Goal: Task Accomplishment & Management: Complete application form

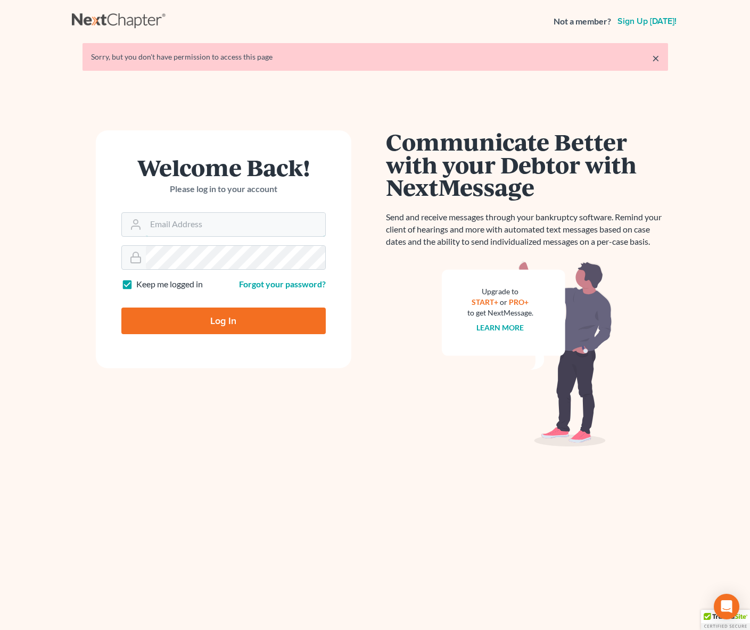
type input "[EMAIL_ADDRESS][DOMAIN_NAME]"
click at [251, 318] on input "Log In" at bounding box center [223, 321] width 204 height 27
type input "Thinking..."
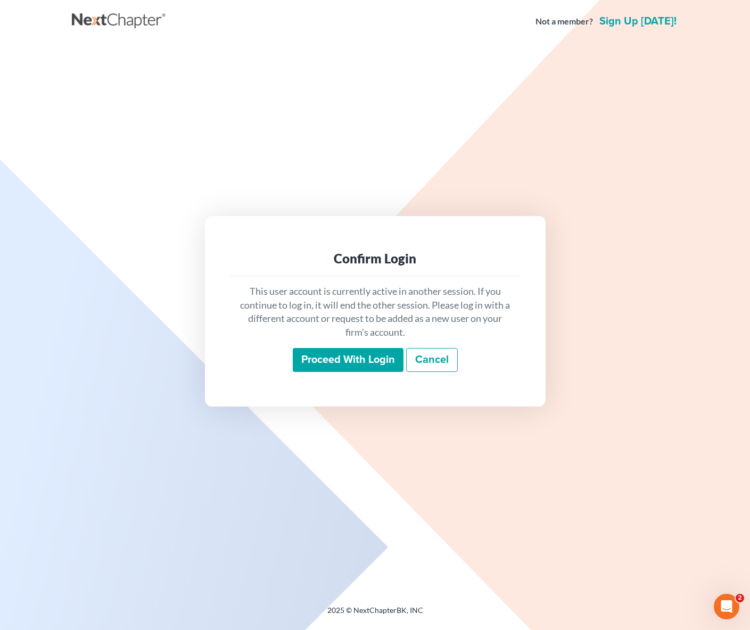
click at [363, 362] on input "Proceed with login" at bounding box center [348, 360] width 111 height 24
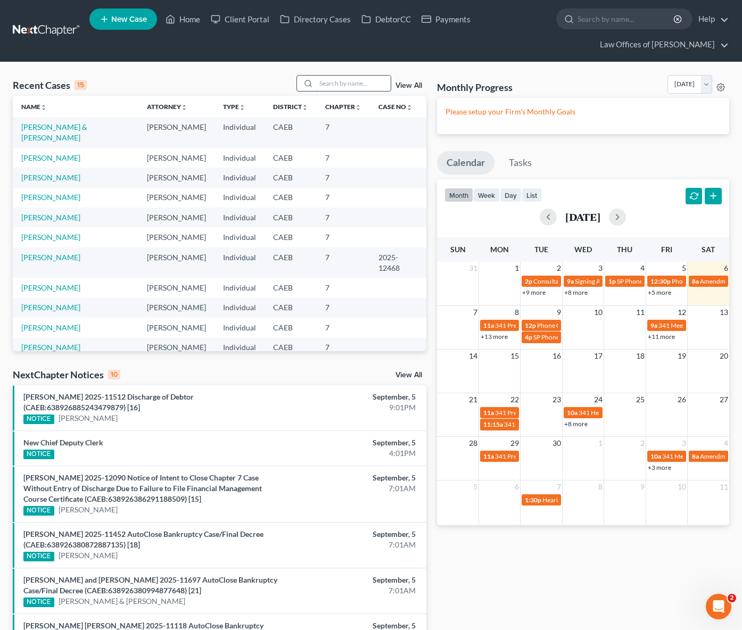
click at [328, 83] on input "search" at bounding box center [353, 83] width 74 height 15
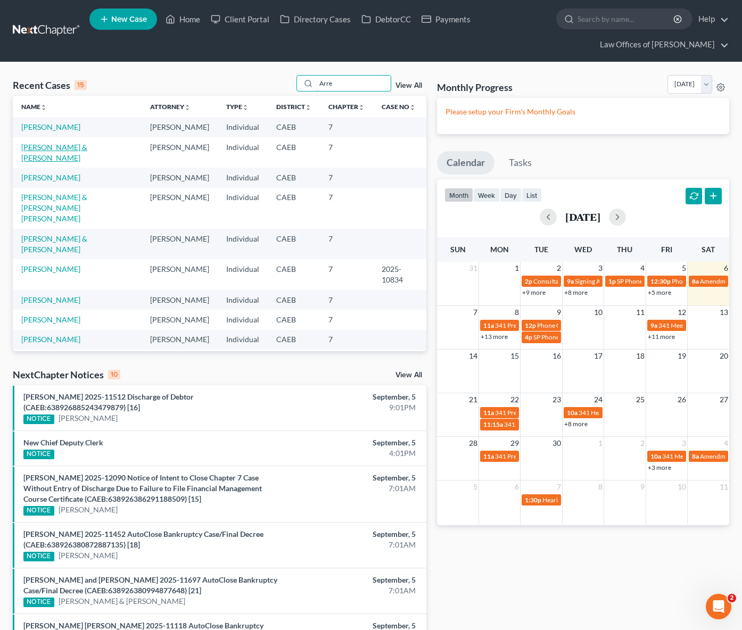
type input "Arre"
click at [87, 149] on link "[PERSON_NAME] & [PERSON_NAME]" at bounding box center [54, 153] width 66 height 20
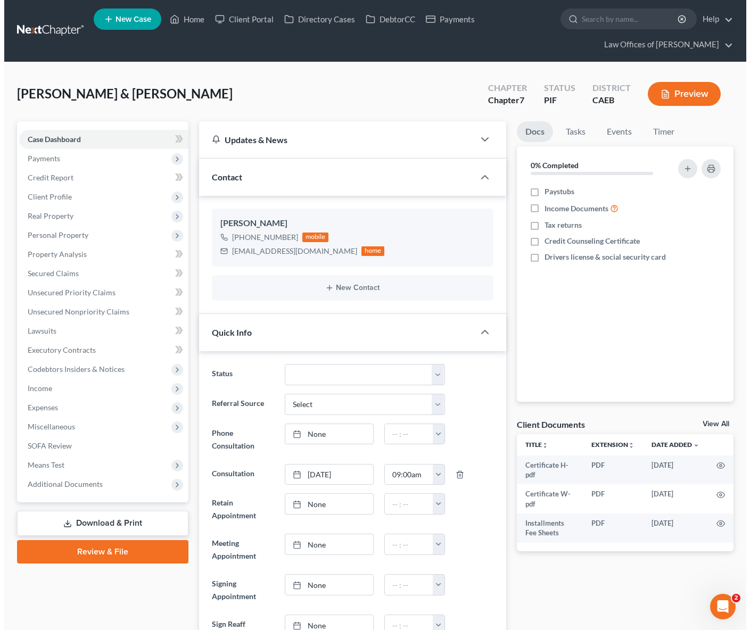
scroll to position [47, 0]
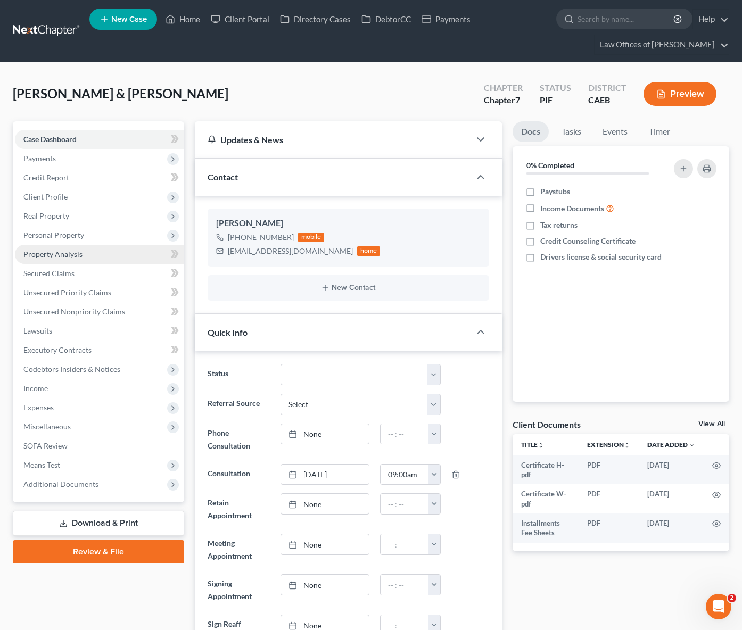
click at [96, 254] on link "Property Analysis" at bounding box center [99, 254] width 169 height 19
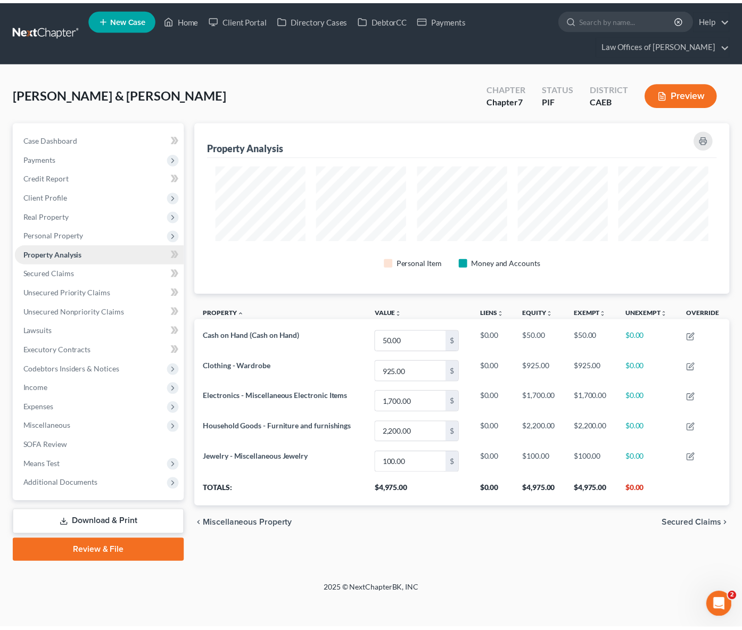
scroll to position [172, 540]
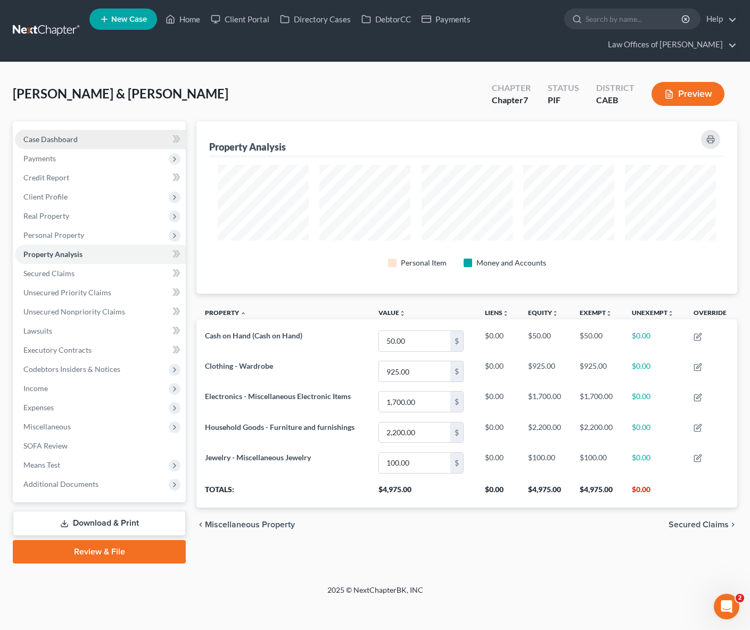
click at [91, 143] on link "Case Dashboard" at bounding box center [100, 139] width 171 height 19
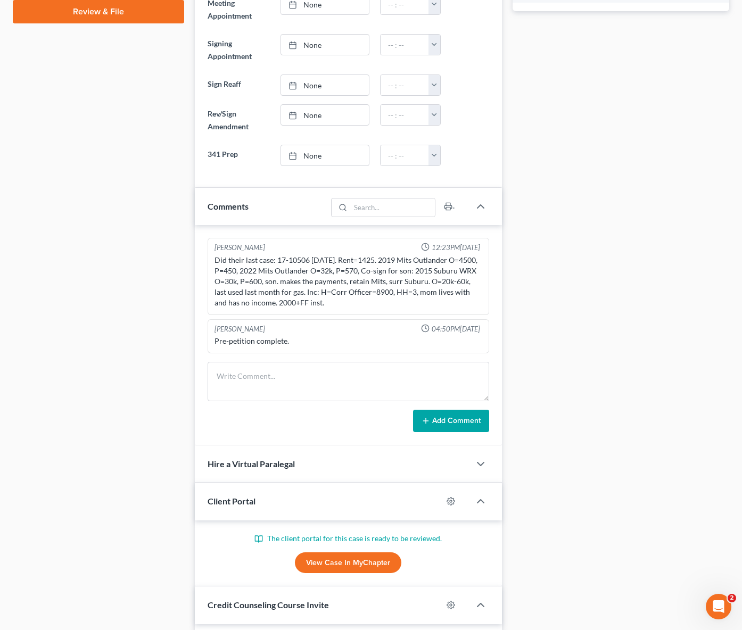
scroll to position [541, 0]
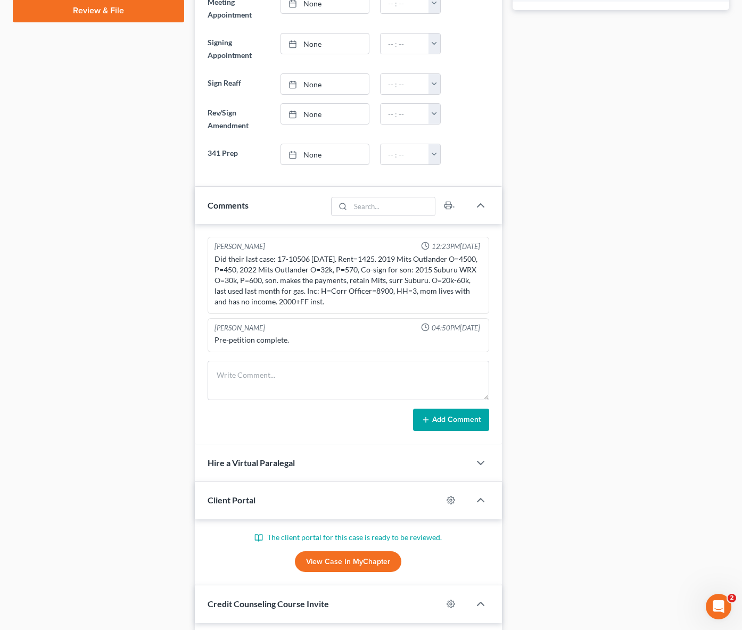
click at [327, 563] on link "View Case in MyChapter" at bounding box center [348, 561] width 106 height 21
drag, startPoint x: 212, startPoint y: 256, endPoint x: 412, endPoint y: 297, distance: 204.8
click at [412, 297] on div "Did their last case: 17-10506 02/16/2017. Rent=1425. 2019 Mits Outlander O=4500…" at bounding box center [348, 280] width 272 height 57
click at [308, 271] on div "Did their last case: 17-10506 02/16/2017. Rent=1425. 2019 Mits Outlander O=4500…" at bounding box center [348, 280] width 268 height 53
click at [306, 267] on div "Did their last case: 17-10506 02/16/2017. Rent=1425. 2019 Mits Outlander O=4500…" at bounding box center [348, 280] width 268 height 53
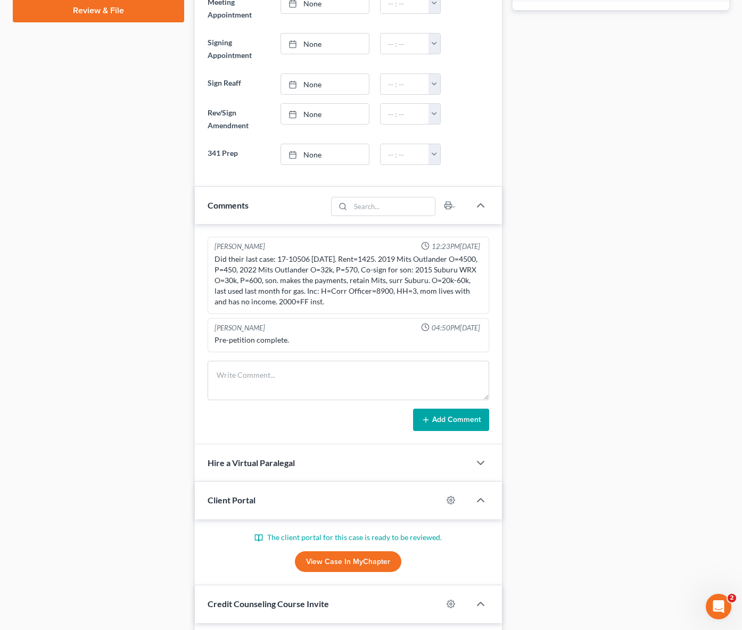
click at [211, 254] on div "Scott Bell 12:23PM, 03/19/2025 Did their last case: 17-10506 02/16/2017. Rent=1…" at bounding box center [348, 275] width 282 height 77
drag, startPoint x: 212, startPoint y: 254, endPoint x: 413, endPoint y: 295, distance: 204.6
click at [443, 302] on div "Did their last case: 17-10506 02/16/2017. Rent=1425. 2019 Mits Outlander O=4500…" at bounding box center [348, 280] width 272 height 57
copy div "Did their last case: 17-10506 02/16/2017. Rent=1425. 2019 Mits Outlander O=4500…"
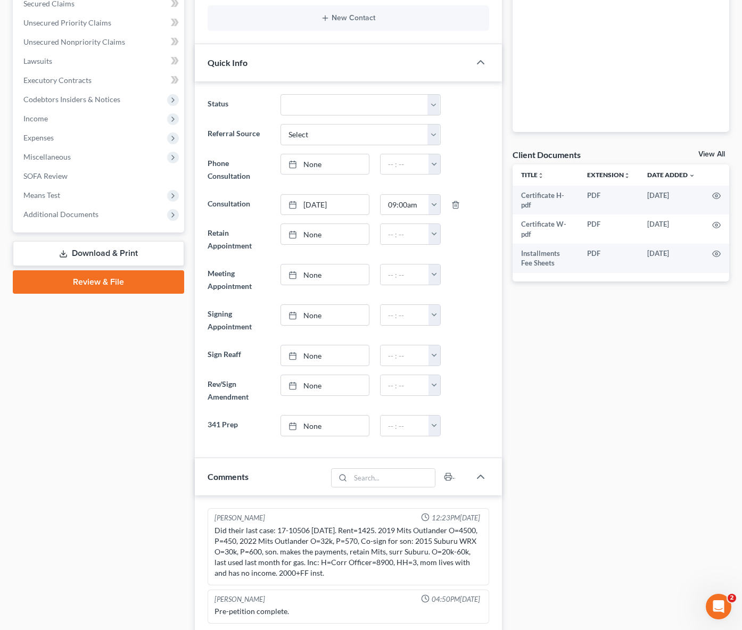
scroll to position [264, 0]
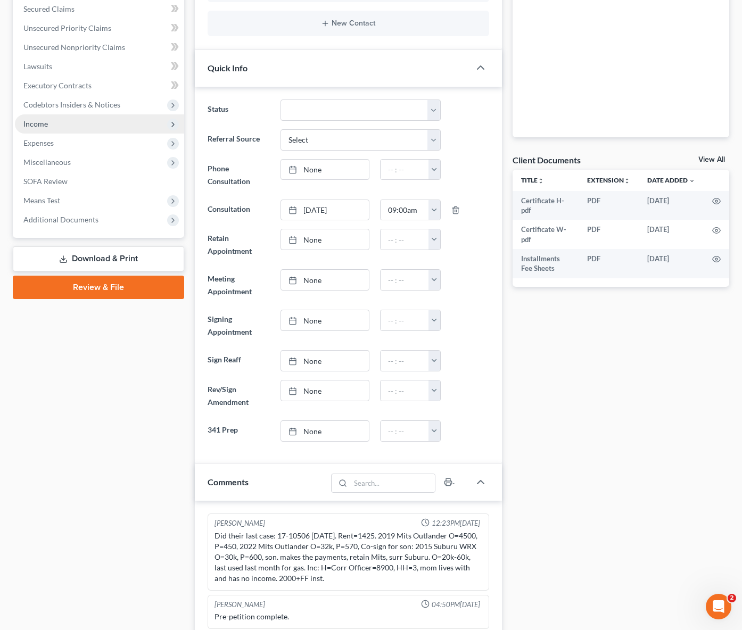
click at [79, 127] on span "Income" at bounding box center [99, 123] width 169 height 19
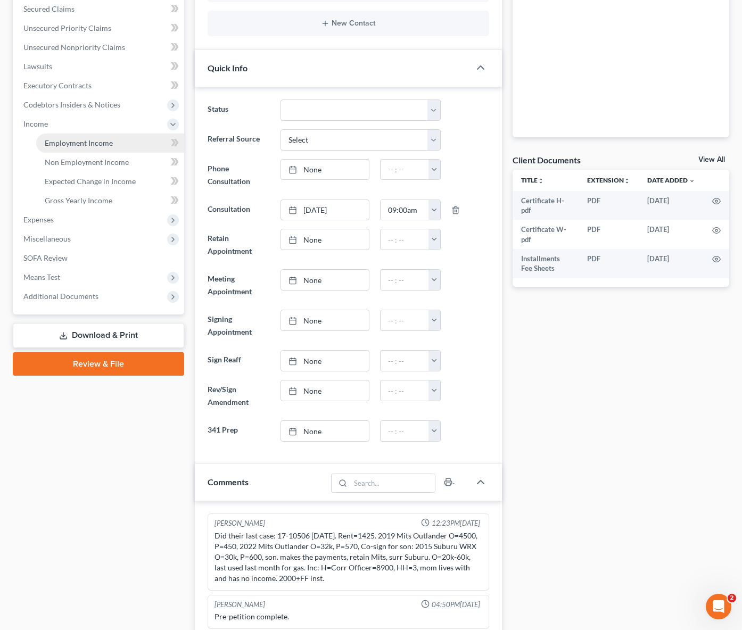
click at [82, 142] on span "Employment Income" at bounding box center [79, 142] width 68 height 9
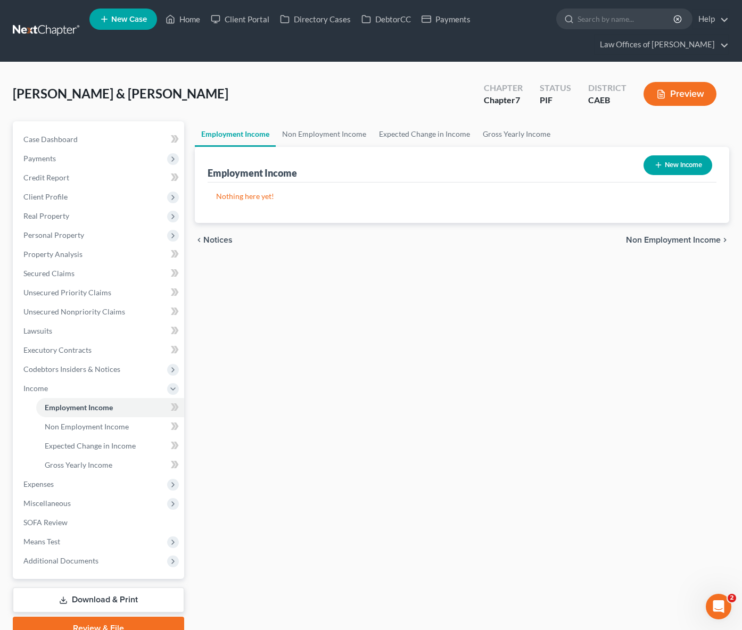
click at [681, 161] on button "New Income" at bounding box center [677, 165] width 69 height 20
select select "0"
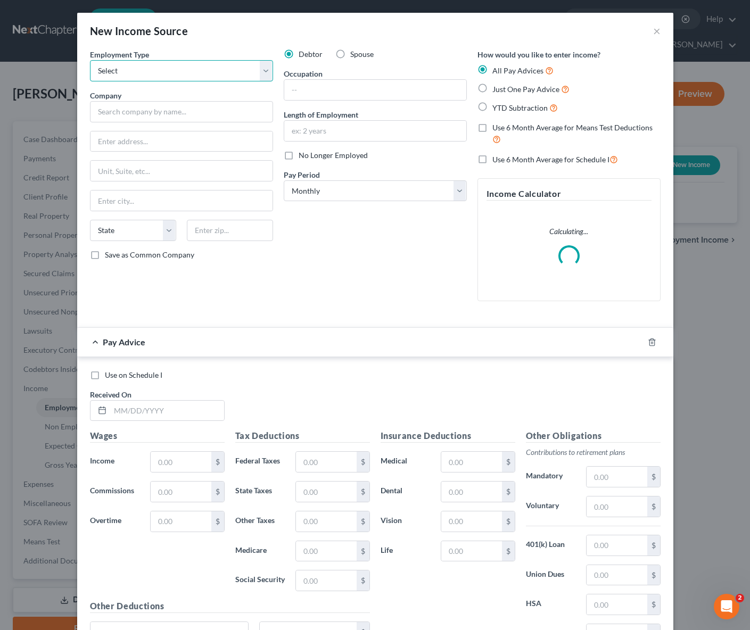
click at [264, 69] on select "Select Full or Part Time Employment Self Employment" at bounding box center [181, 70] width 183 height 21
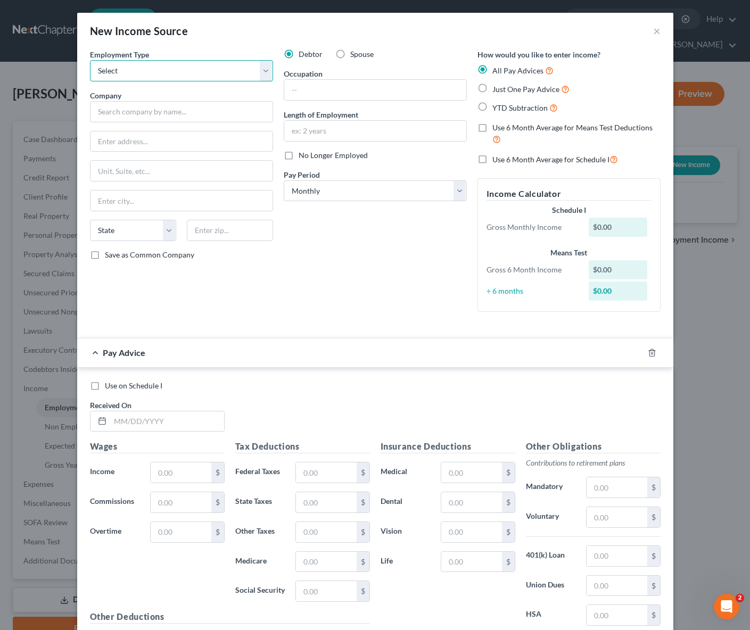
select select "0"
click at [90, 60] on select "Select Full or Part Time Employment Self Employment" at bounding box center [181, 70] width 183 height 21
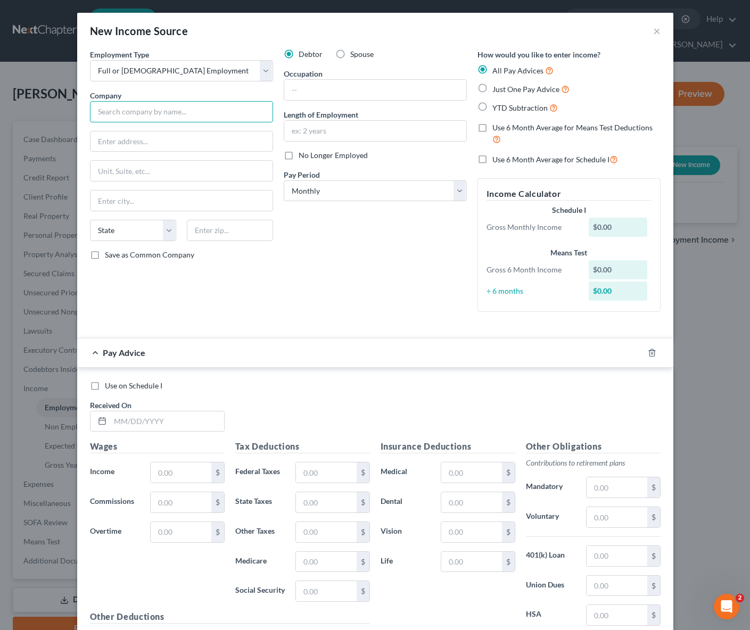
click at [130, 111] on input "text" at bounding box center [181, 111] width 183 height 21
type input "State of California"
type input "PO BOX 942850"
type input "Sacramento"
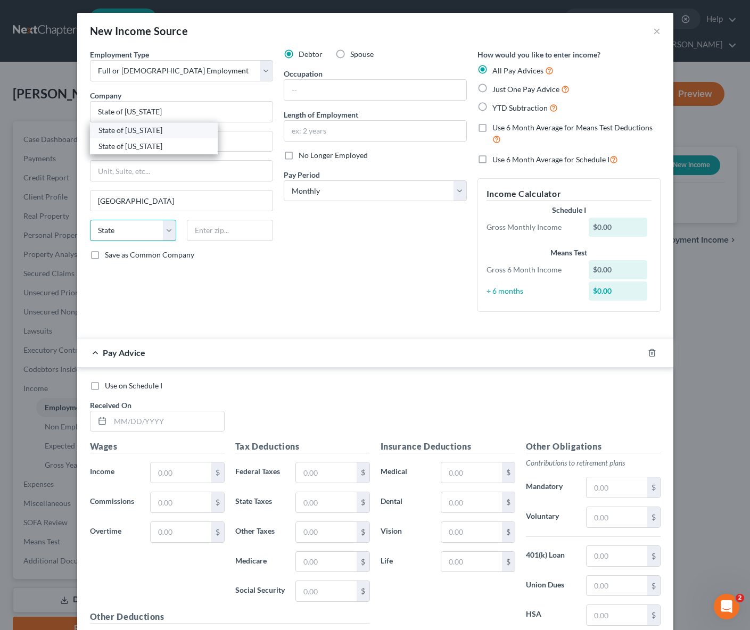
select select "4"
type input "94250"
click at [327, 89] on input "text" at bounding box center [375, 90] width 182 height 20
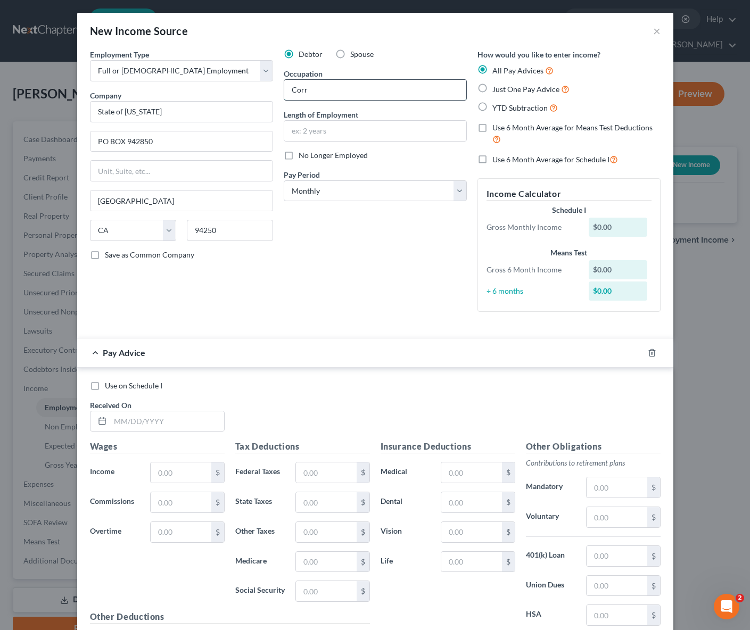
type input "Correctional Officer"
click at [492, 87] on label "Just One Pay Advice" at bounding box center [530, 89] width 77 height 12
click at [496, 87] on input "Just One Pay Advice" at bounding box center [499, 86] width 7 height 7
radio input "true"
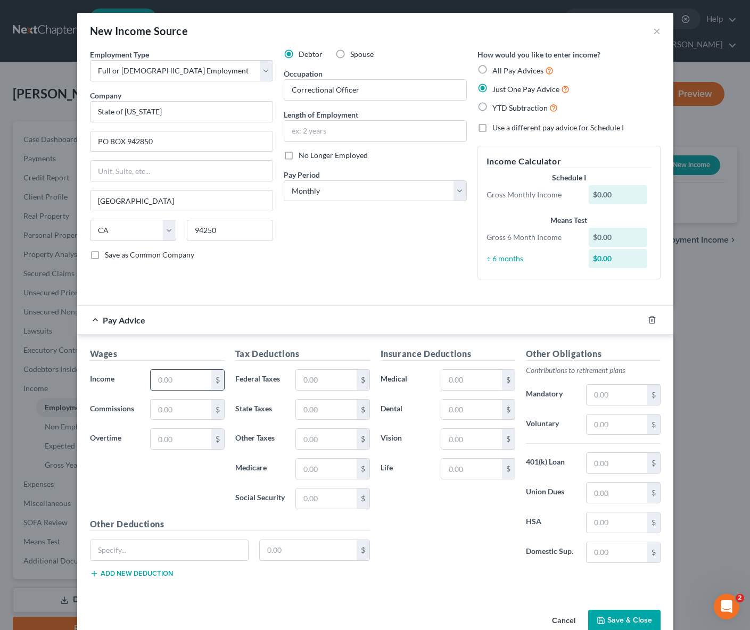
click at [177, 375] on input "text" at bounding box center [181, 380] width 60 height 20
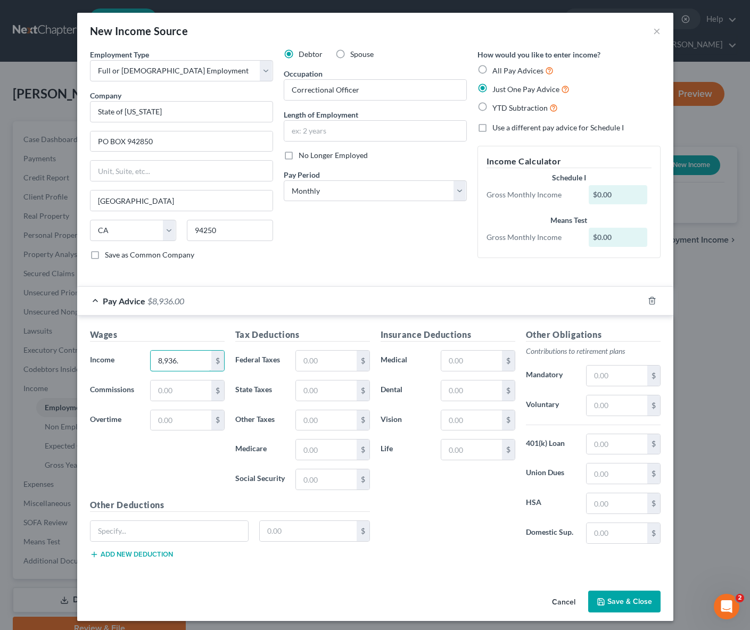
type input "8,936."
click at [620, 599] on button "Save & Close" at bounding box center [624, 602] width 72 height 22
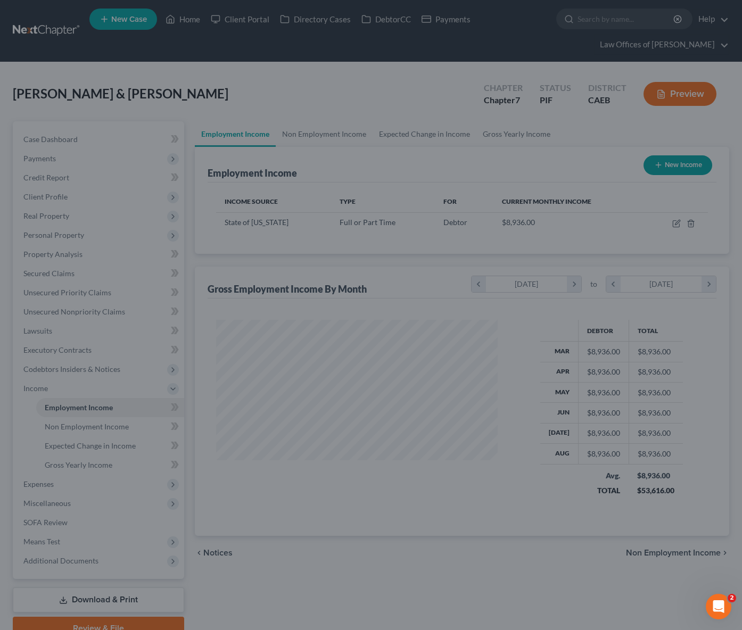
scroll to position [531816, 531708]
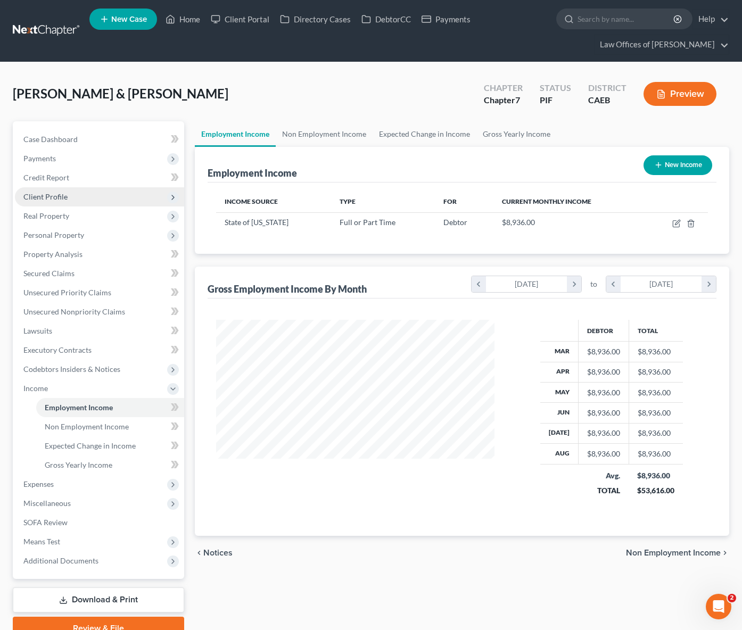
click at [79, 201] on span "Client Profile" at bounding box center [99, 196] width 169 height 19
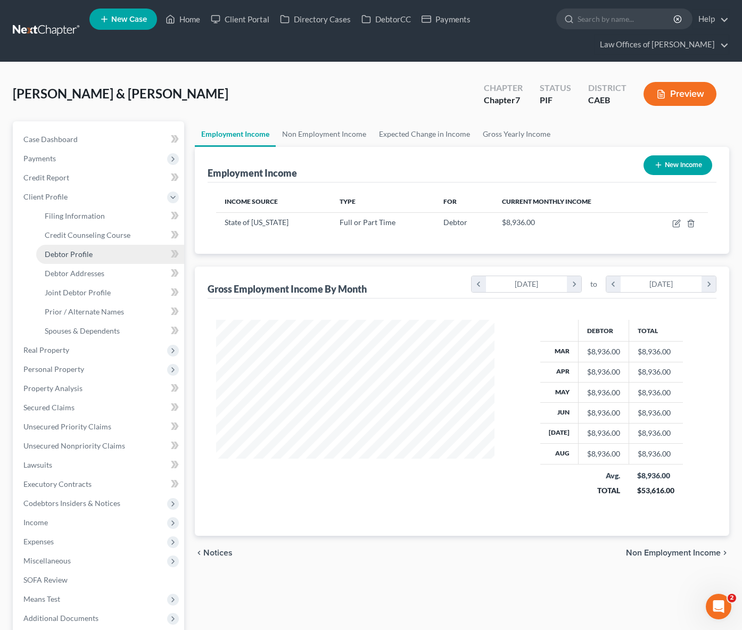
click at [109, 249] on link "Debtor Profile" at bounding box center [110, 254] width 148 height 19
select select "1"
select select "2"
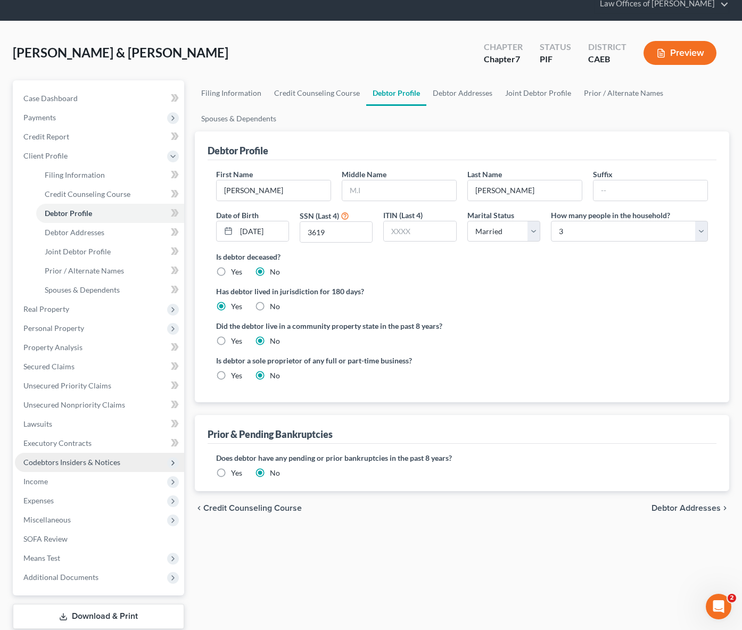
scroll to position [41, 0]
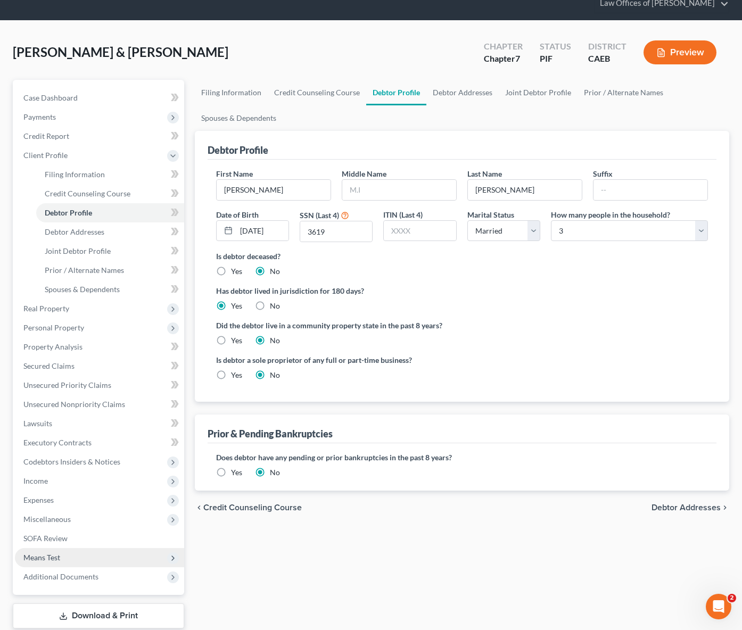
click at [71, 554] on span "Means Test" at bounding box center [99, 557] width 169 height 19
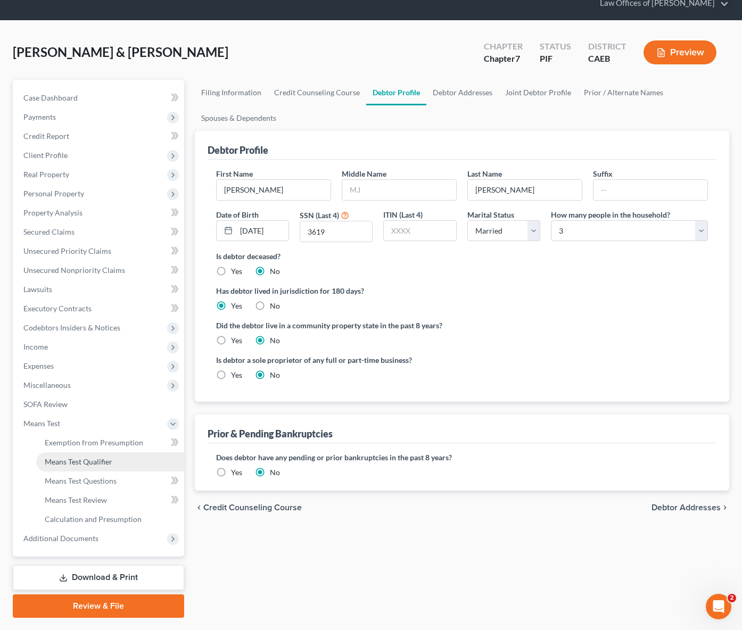
click at [113, 466] on link "Means Test Qualifier" at bounding box center [110, 461] width 148 height 19
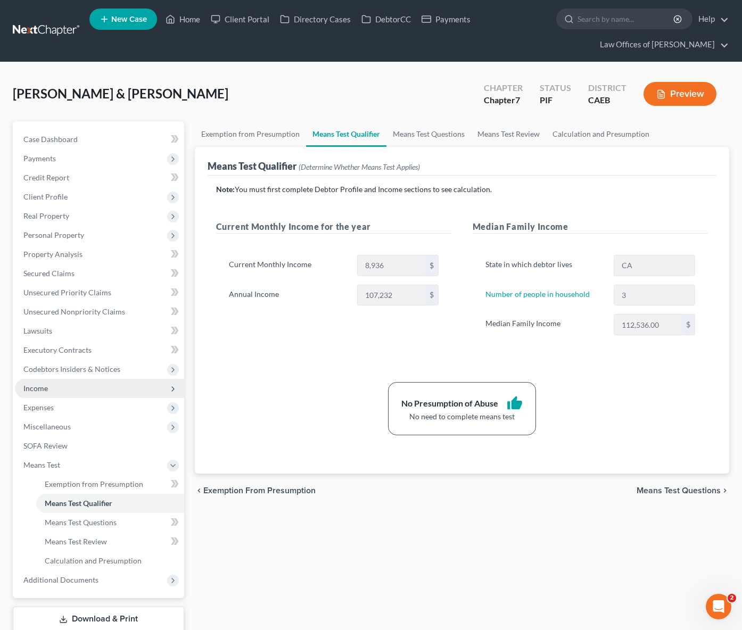
click at [62, 392] on span "Income" at bounding box center [99, 388] width 169 height 19
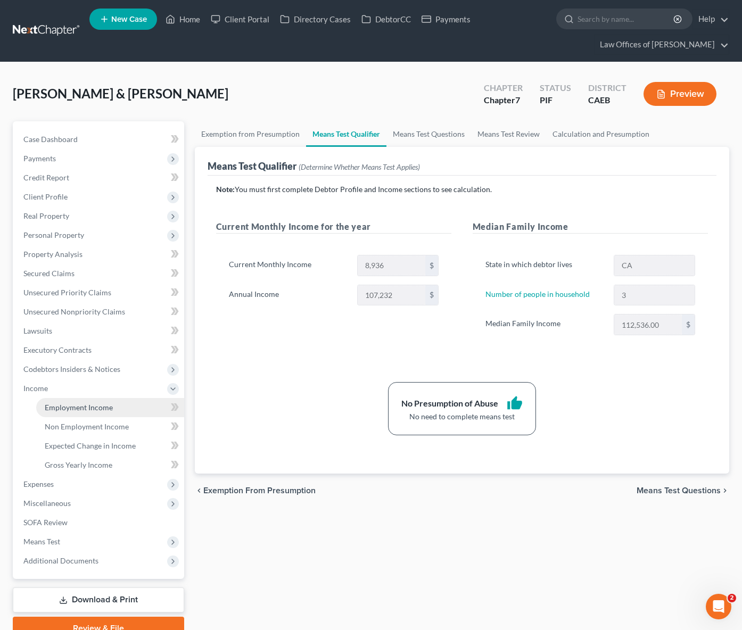
click at [98, 408] on span "Employment Income" at bounding box center [79, 407] width 68 height 9
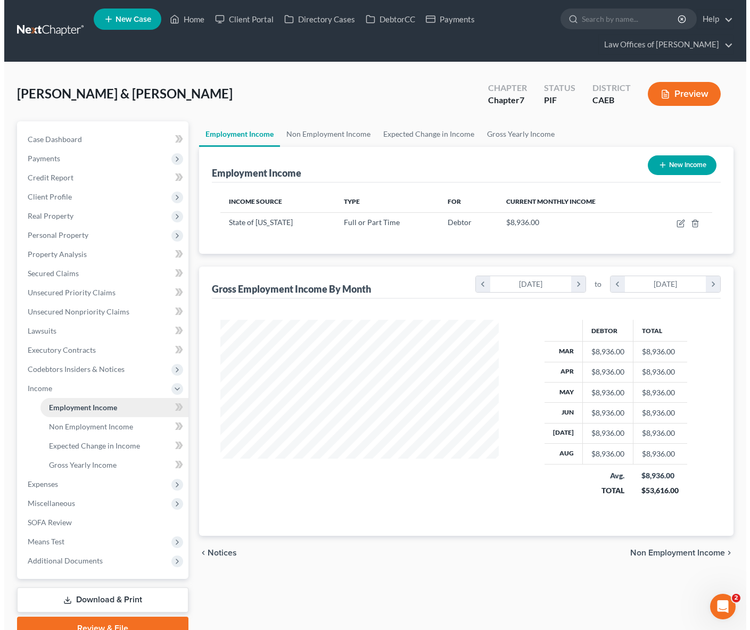
scroll to position [190, 300]
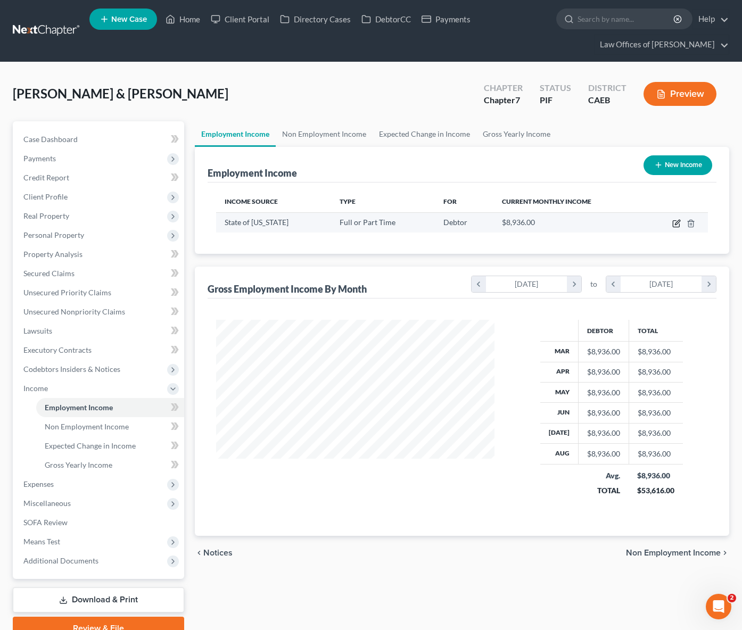
click at [677, 224] on icon "button" at bounding box center [676, 223] width 9 height 9
select select "0"
select select "4"
select select "0"
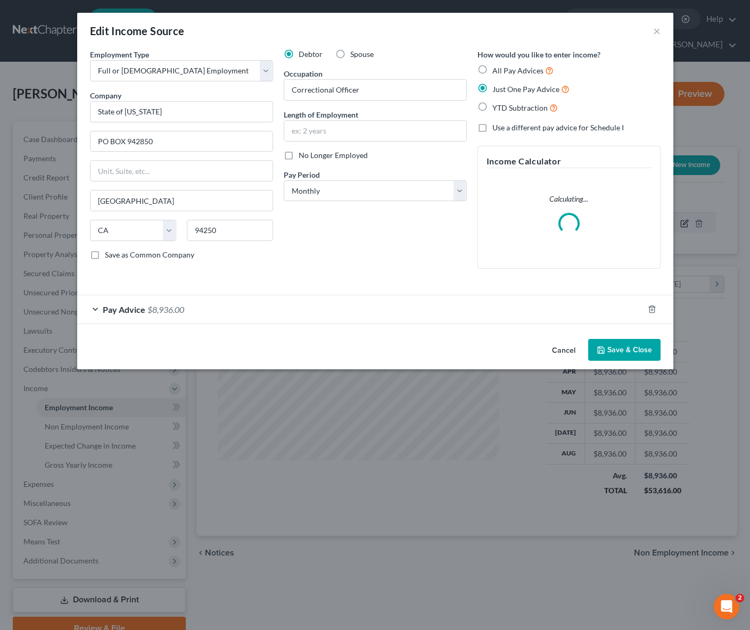
scroll to position [190, 303]
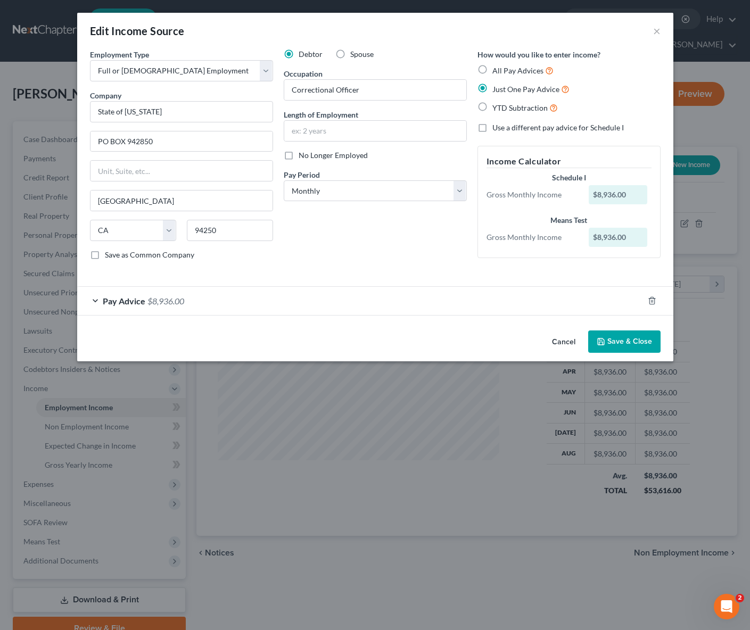
click at [492, 107] on label "YTD Subtraction" at bounding box center [524, 108] width 65 height 12
click at [496, 107] on input "YTD Subtraction" at bounding box center [499, 105] width 7 height 7
radio input "true"
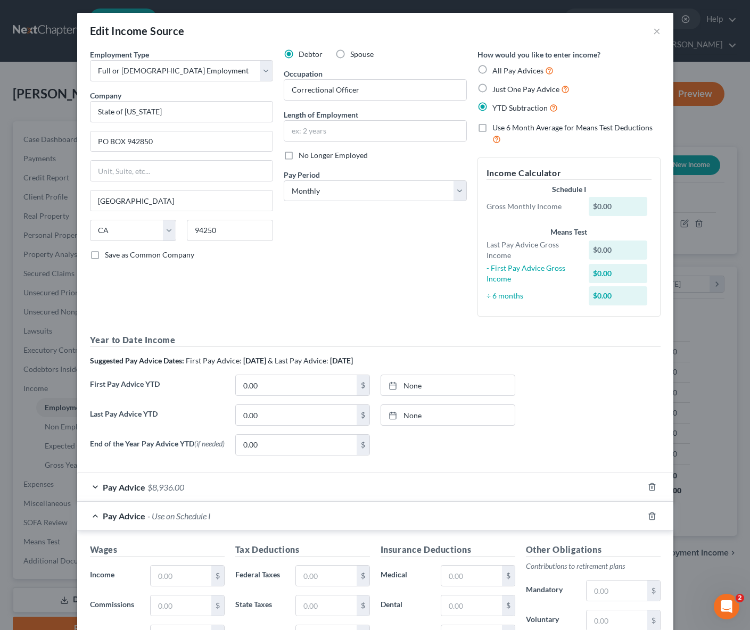
click at [350, 54] on label "Spouse" at bounding box center [361, 54] width 23 height 11
click at [354, 54] on input "Spouse" at bounding box center [357, 52] width 7 height 7
radio input "true"
click at [293, 386] on input "0.00" at bounding box center [296, 385] width 121 height 20
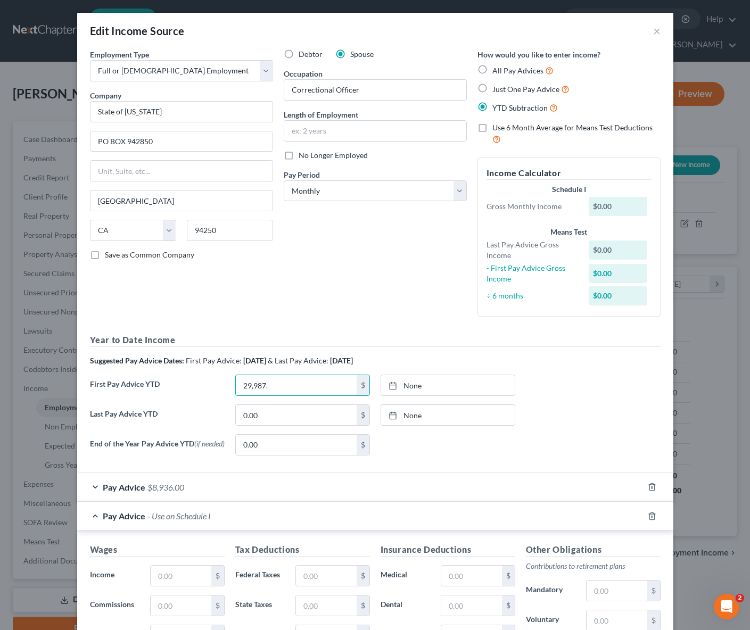
type input "29,987."
click at [298, 56] on label "Debtor" at bounding box center [310, 54] width 24 height 11
click at [303, 56] on input "Debtor" at bounding box center [306, 52] width 7 height 7
radio input "true"
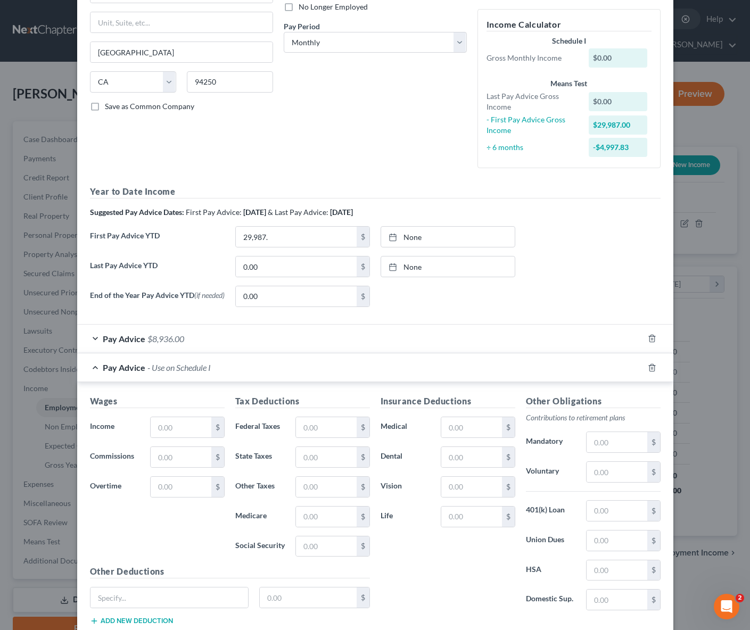
scroll to position [145, 0]
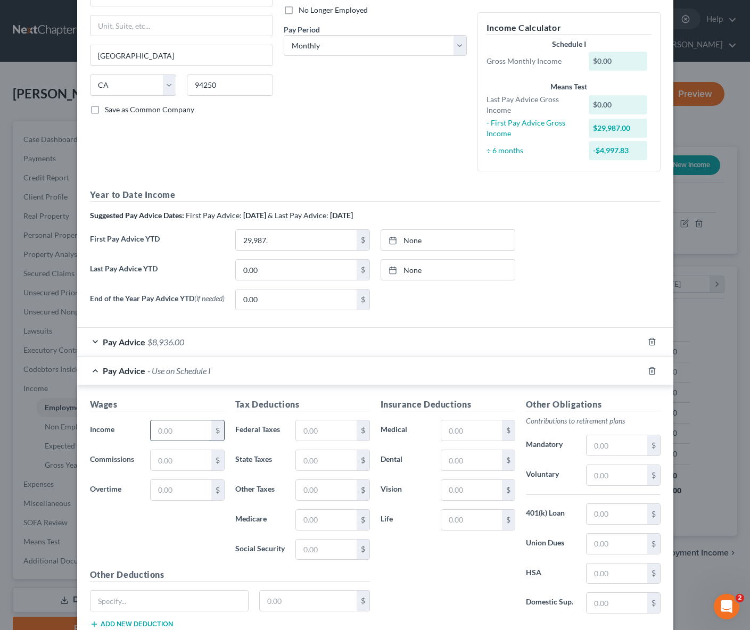
click at [187, 435] on input "text" at bounding box center [181, 430] width 60 height 20
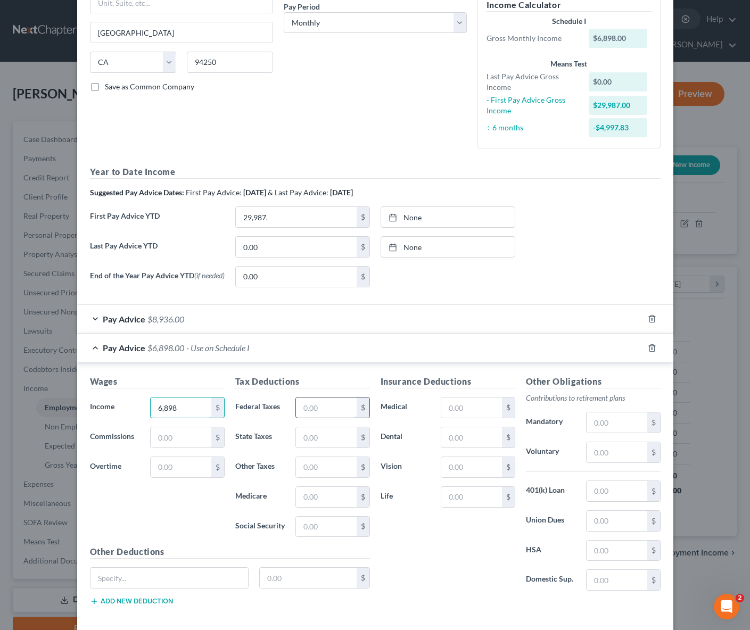
scroll to position [221, 0]
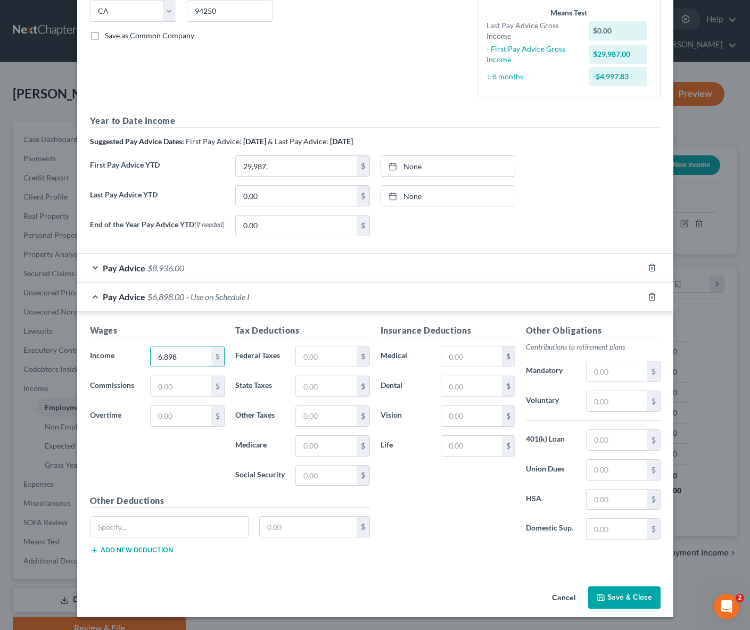
type input "6,898"
